Goal: Ask a question

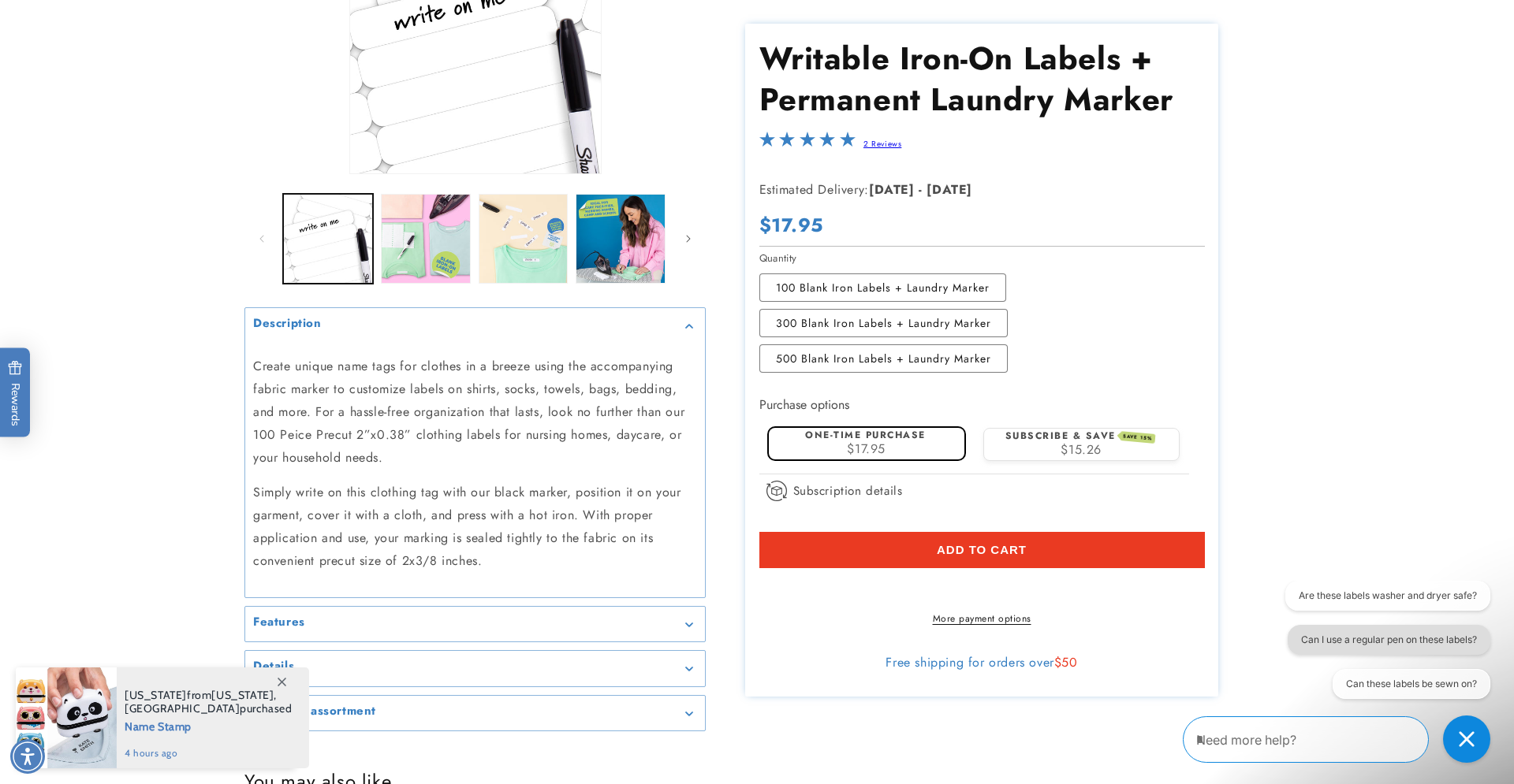
scroll to position [267, 0]
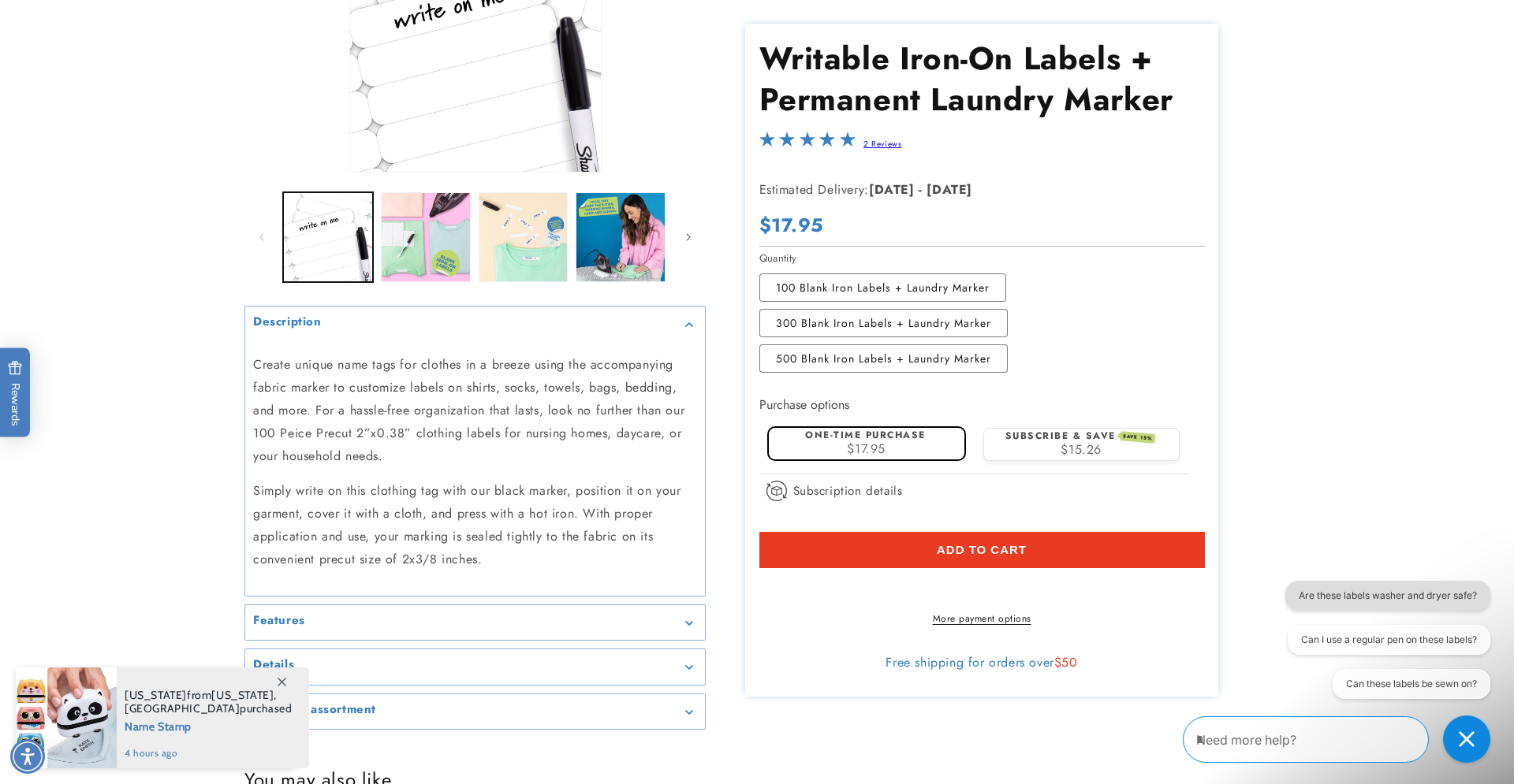
click at [1384, 603] on button "Are these labels washer and dryer safe?" at bounding box center [1387, 596] width 205 height 30
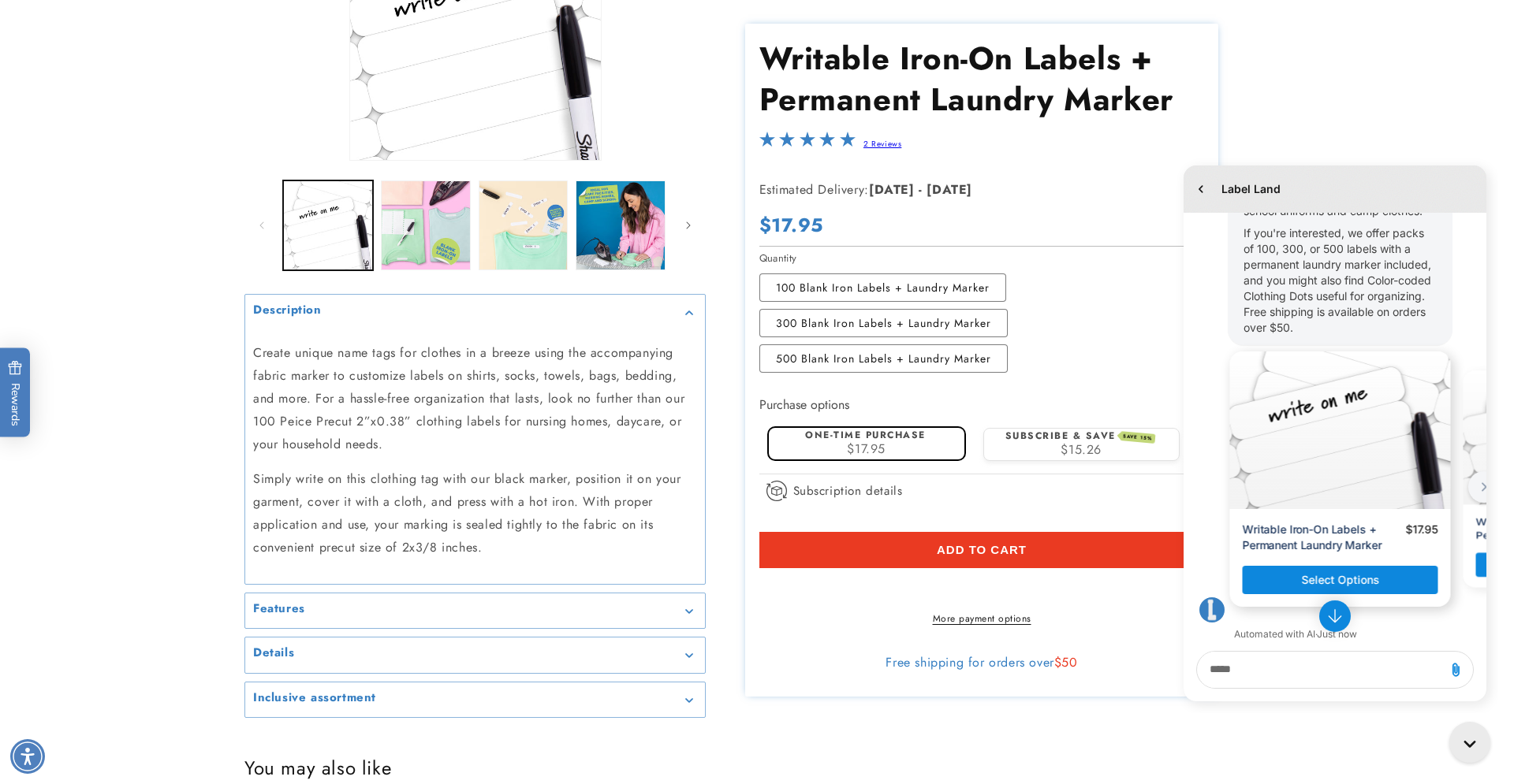
scroll to position [357, 0]
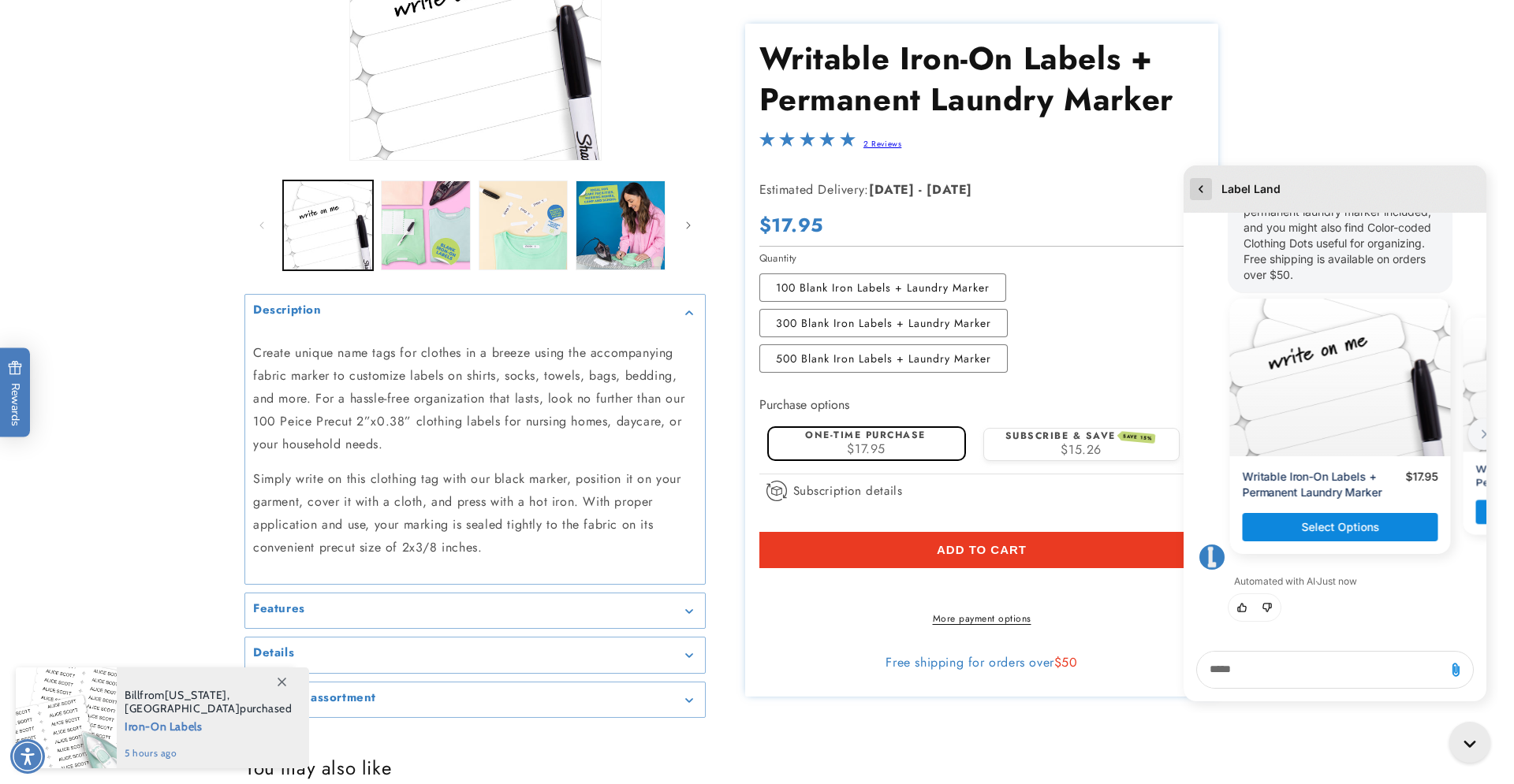
click at [1203, 188] on icon "go to home page" at bounding box center [1201, 188] width 16 height 19
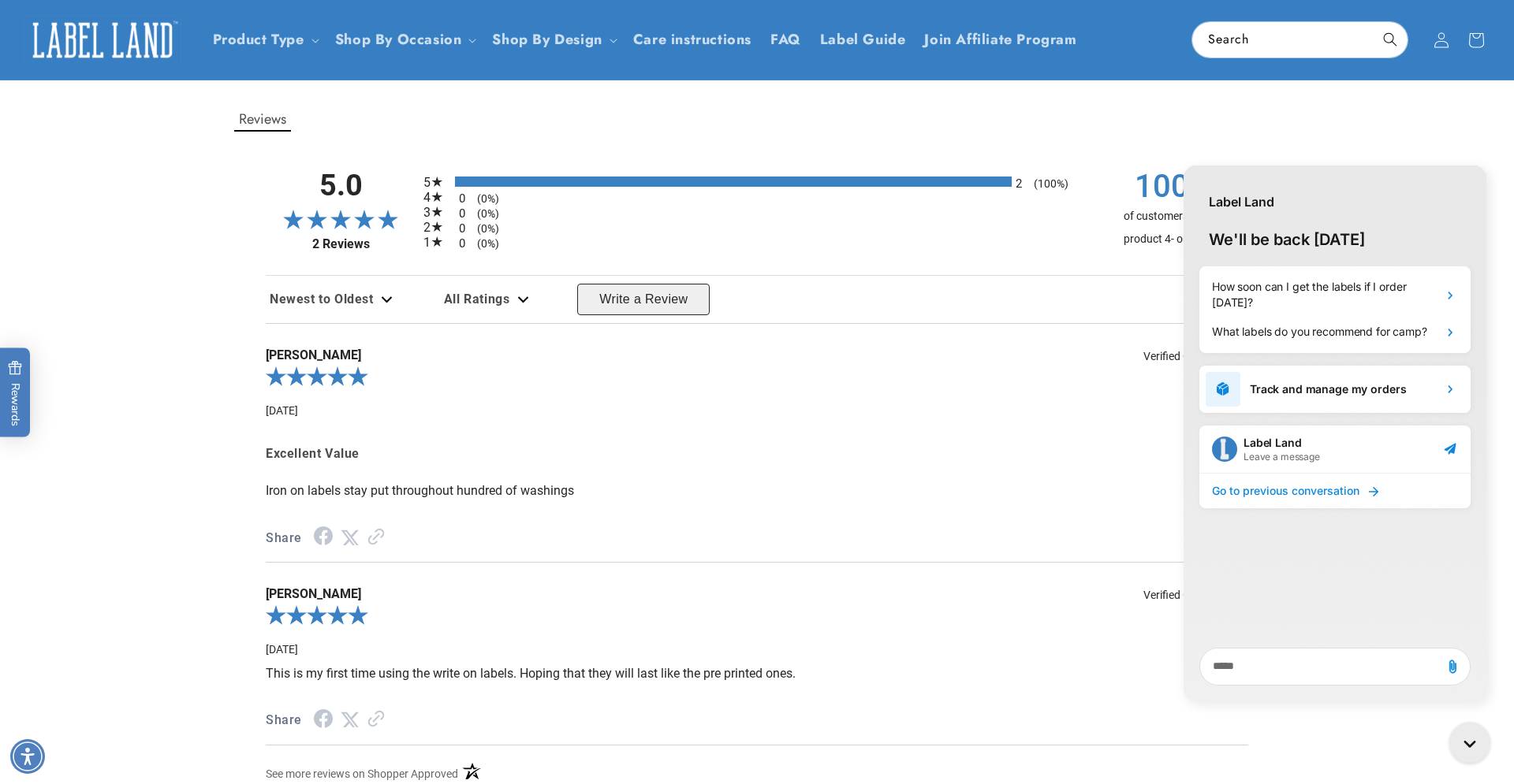
scroll to position [1289, 0]
